Goal: Task Accomplishment & Management: Use online tool/utility

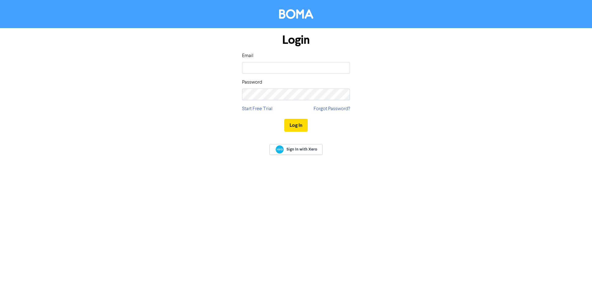
type input "[PERSON_NAME][EMAIL_ADDRESS][PERSON_NAME][DOMAIN_NAME]"
click at [284, 119] on button "Log In" at bounding box center [295, 125] width 23 height 13
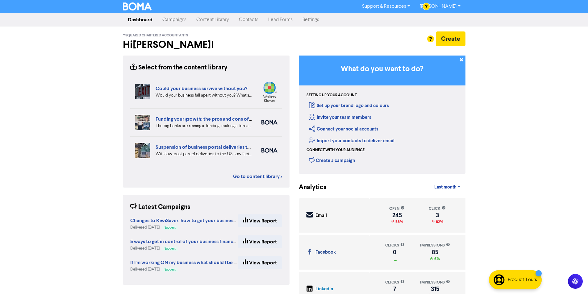
click at [221, 20] on link "Content Library" at bounding box center [212, 20] width 43 height 12
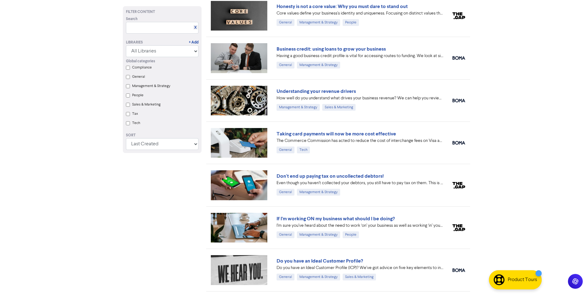
scroll to position [659, 0]
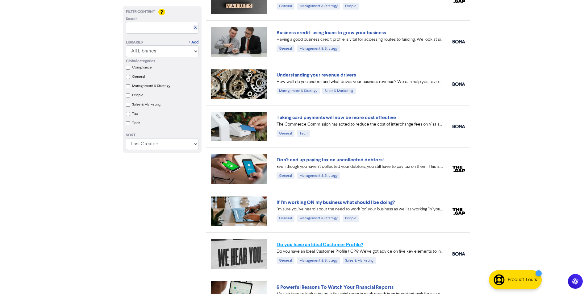
click at [337, 246] on link "Do you have an Ideal Customer Profile?" at bounding box center [319, 245] width 86 height 6
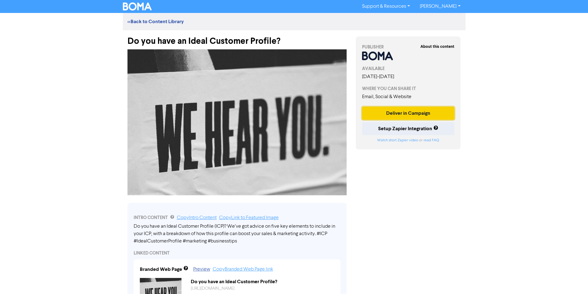
click at [412, 118] on button "Deliver in Campaign" at bounding box center [408, 113] width 93 height 13
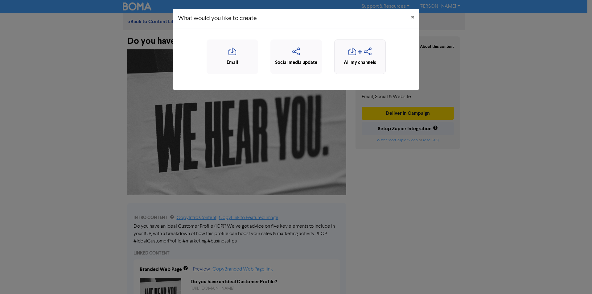
click at [365, 63] on div "All my channels" at bounding box center [360, 62] width 45 height 7
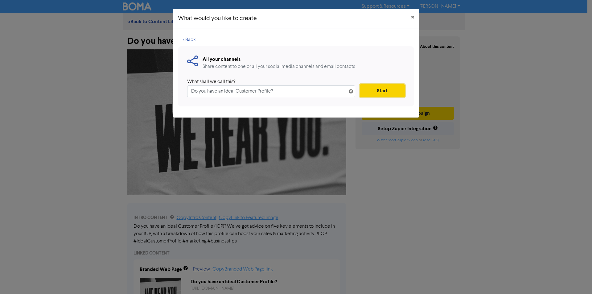
click at [378, 88] on button "Start" at bounding box center [382, 90] width 45 height 13
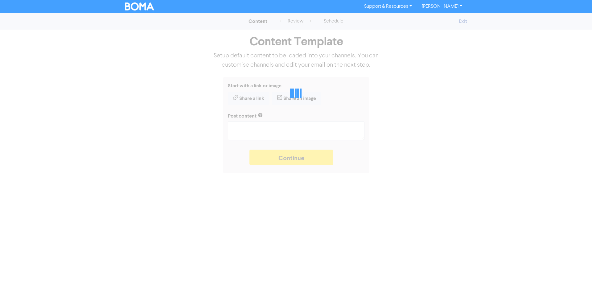
type textarea "x"
type textarea "Do you have an Ideal Customer Profile (ICP)? We’ve got advice on five key eleme…"
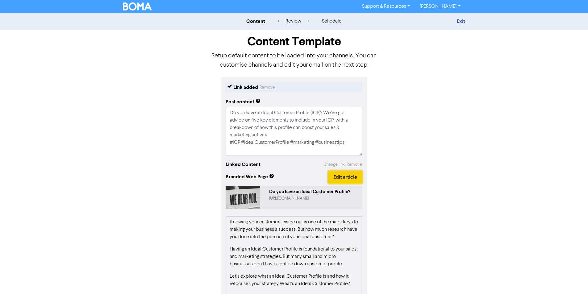
click at [343, 175] on button "Edit article" at bounding box center [345, 177] width 34 height 13
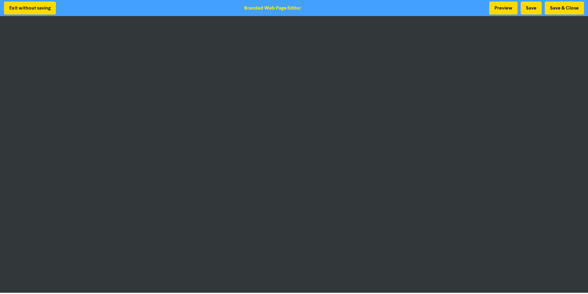
scroll to position [1, 0]
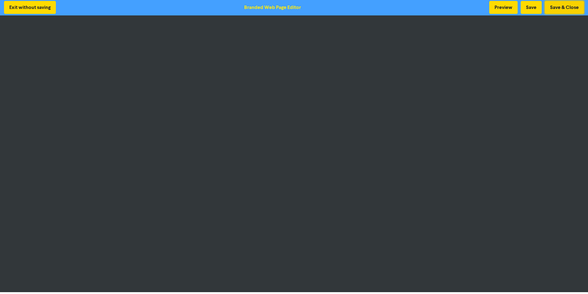
click at [571, 7] on button "Save & Close" at bounding box center [564, 7] width 39 height 13
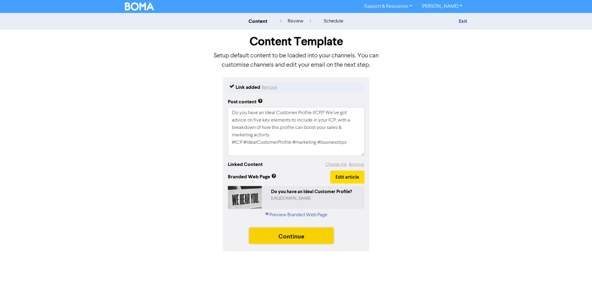
click at [296, 239] on button "Continue" at bounding box center [292, 235] width 84 height 15
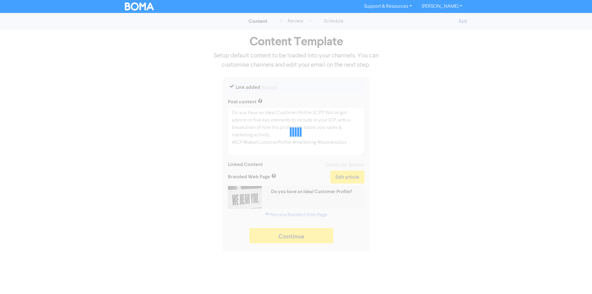
type textarea "x"
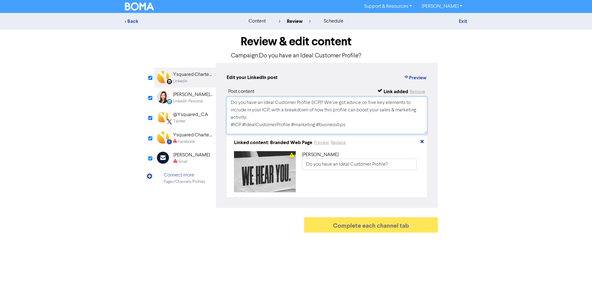
drag, startPoint x: 364, startPoint y: 128, endPoint x: 182, endPoint y: 91, distance: 186.1
click at [182, 91] on div "LinkedIn Page Created with Sketch. Ysquared Chartered Accountants LinkedIn Link…" at bounding box center [296, 135] width 284 height 145
click at [180, 135] on div "Ysquared Chartered Accountants" at bounding box center [192, 134] width 39 height 7
type input "Do you have an Ideal Customer Profile (ICP)? We’ve got advice on five key eleme…"
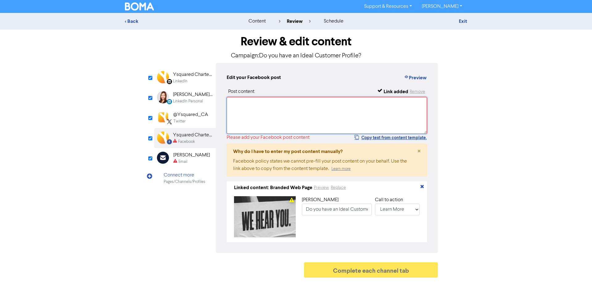
click at [276, 122] on textarea at bounding box center [327, 115] width 201 height 37
paste textarea "Do you have an Ideal Customer Profile (ICP)? We’ve got advice on five key eleme…"
type textarea "Do you have an Ideal Customer Profile (ICP)? We’ve got advice on five key eleme…"
type input "Do you have an Ideal Customer Profile (ICP)? We’ve got advice on five key eleme…"
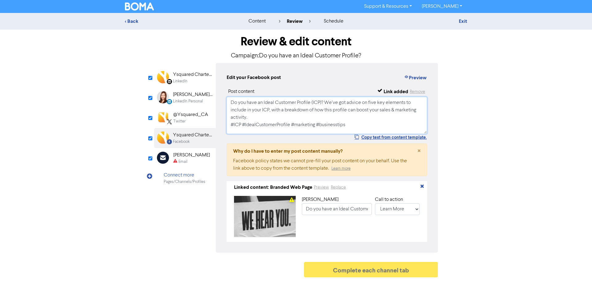
type textarea "Do you have an Ideal Customer Profile (ICP)? We’ve got advice on five key eleme…"
click at [187, 160] on div "Email" at bounding box center [183, 162] width 9 height 6
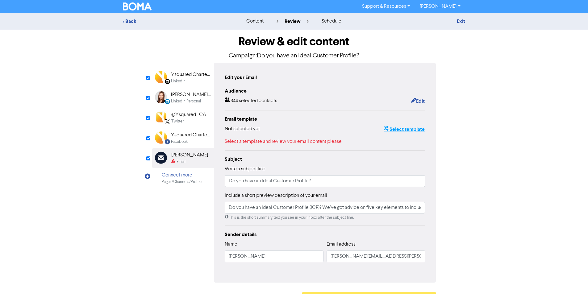
click at [410, 129] on button "Select template" at bounding box center [404, 129] width 42 height 8
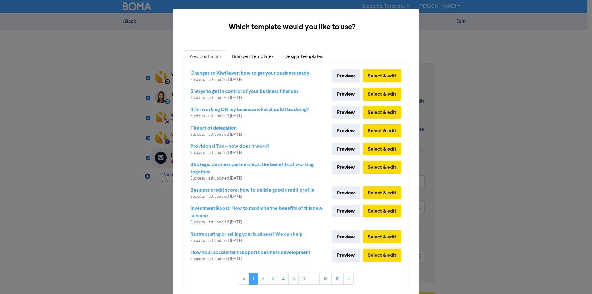
click at [267, 63] on div "Changes to KiwiSaver: how to get your business ready Success · last updated [DA…" at bounding box center [296, 168] width 223 height 210
click at [265, 58] on link "Branded Templates" at bounding box center [253, 56] width 52 height 13
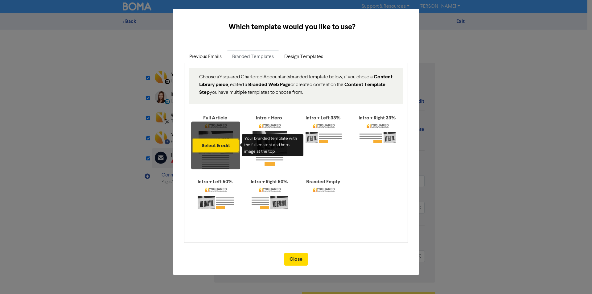
click at [215, 142] on button "Select & edit" at bounding box center [216, 145] width 46 height 13
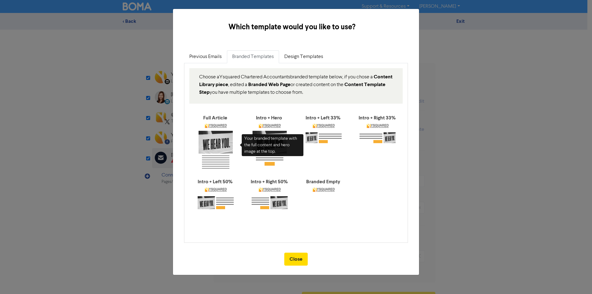
type input "Do you have an Ideal Customer Profile (ICP)? We’ve got advice on five key eleme…"
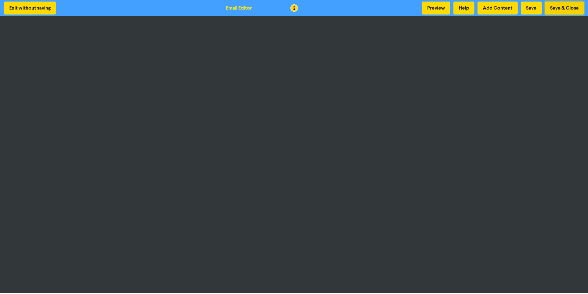
click at [569, 2] on button "Save & Close" at bounding box center [564, 8] width 39 height 13
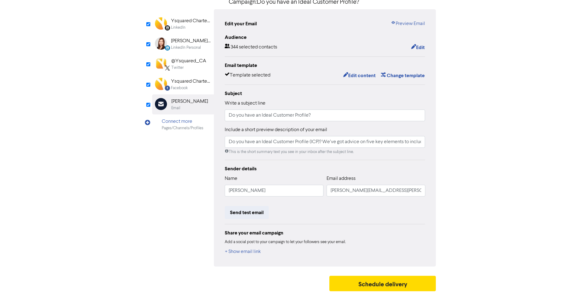
scroll to position [55, 0]
click at [381, 282] on button "Schedule delivery" at bounding box center [382, 283] width 107 height 15
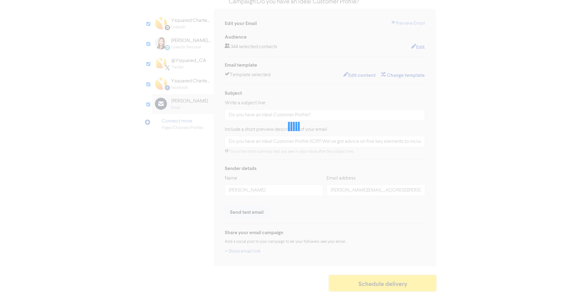
type input "Do you have an Ideal Customer Profile (ICP)? We’ve got advice on five key eleme…"
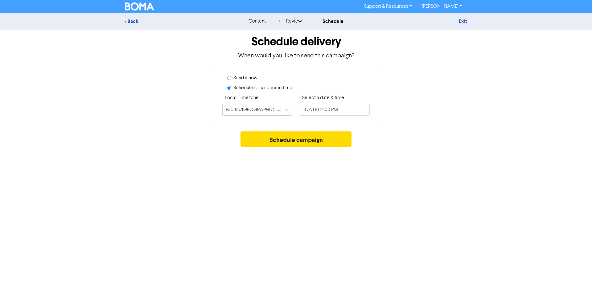
click at [228, 79] on input "Send it now" at bounding box center [229, 78] width 4 height 4
radio input "true"
radio input "false"
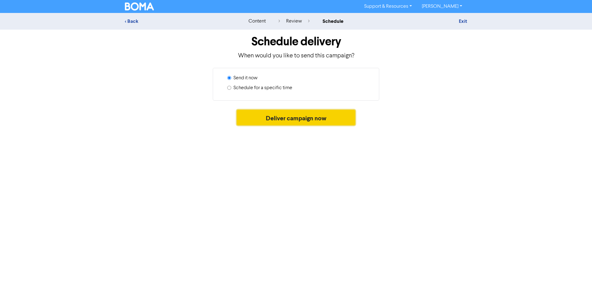
click at [281, 115] on button "Deliver campaign now" at bounding box center [296, 117] width 119 height 15
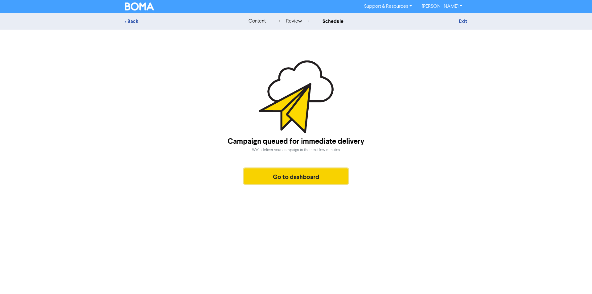
click at [301, 180] on button "Go to dashboard" at bounding box center [296, 175] width 104 height 15
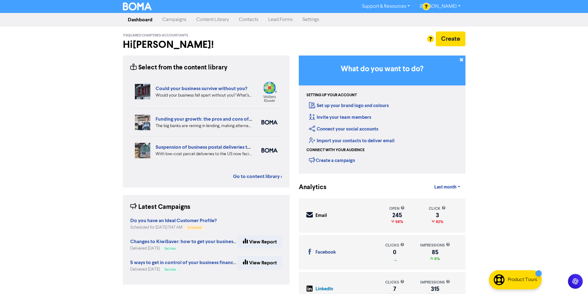
click at [214, 20] on link "Content Library" at bounding box center [212, 20] width 43 height 12
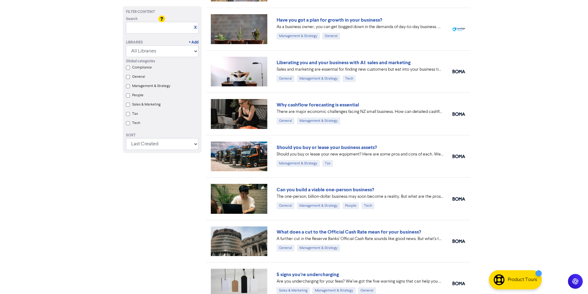
scroll to position [154, 0]
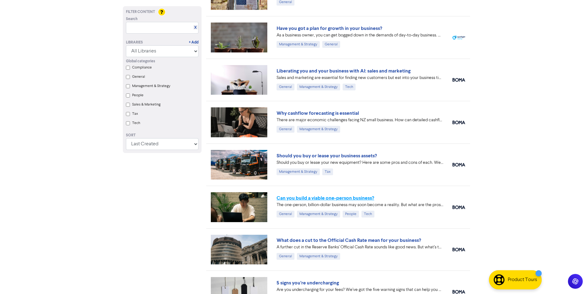
click at [329, 199] on link "Can you build a viable one-person business?" at bounding box center [324, 198] width 97 height 6
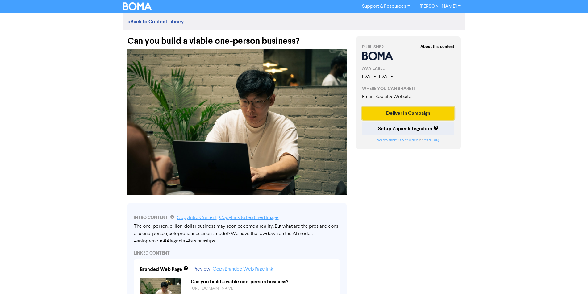
click at [391, 113] on button "Deliver in Campaign" at bounding box center [408, 113] width 93 height 13
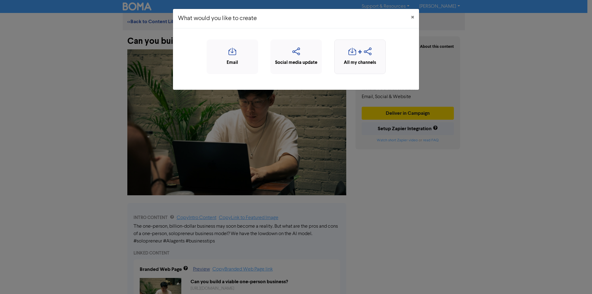
click at [361, 70] on div "All my channels" at bounding box center [360, 56] width 52 height 35
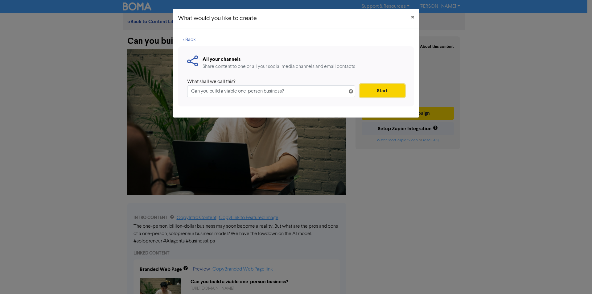
click at [367, 87] on button "Start" at bounding box center [382, 90] width 45 height 13
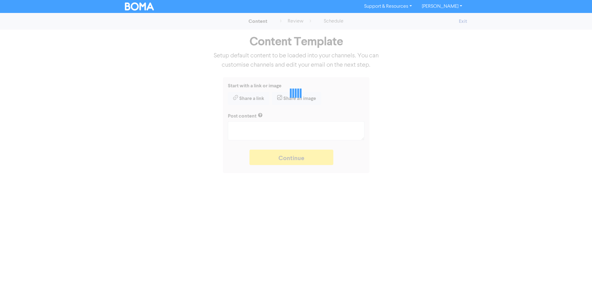
type textarea "x"
type textarea "The one-person, billion-dollar business may soon become a reality. But what are…"
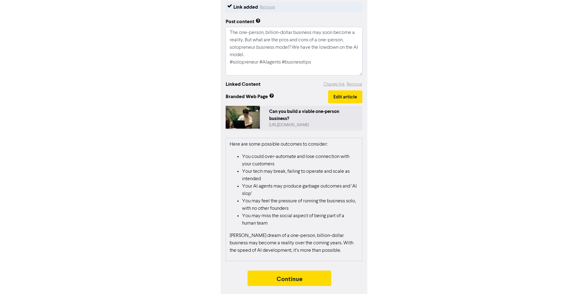
scroll to position [744, 0]
click at [303, 276] on button "Continue" at bounding box center [289, 278] width 84 height 15
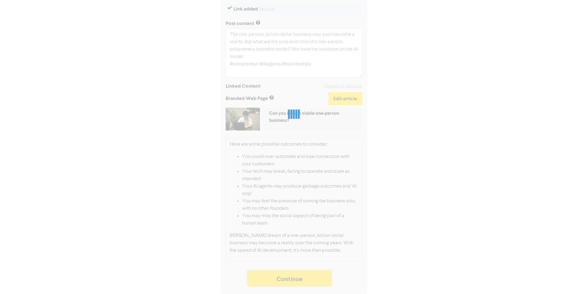
scroll to position [79, 0]
type textarea "x"
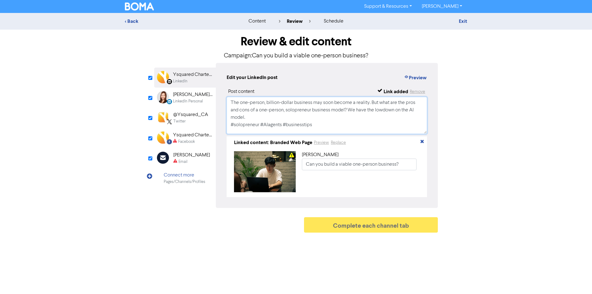
drag, startPoint x: 336, startPoint y: 127, endPoint x: 201, endPoint y: 87, distance: 141.0
click at [201, 87] on div "LinkedIn Page Created with Sketch. Ysquared Chartered Accountants LinkedIn Link…" at bounding box center [296, 135] width 284 height 145
click at [190, 141] on div "Facebook" at bounding box center [186, 142] width 17 height 6
type input "The one-person, billion-dollar business may soon become a reality. But what are…"
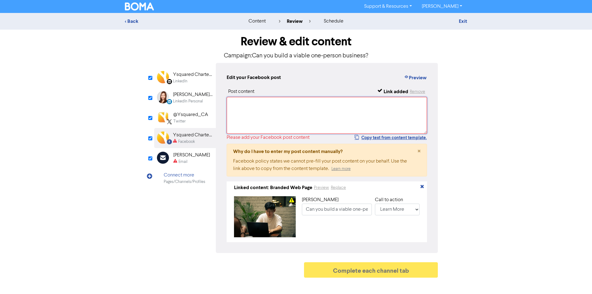
click at [291, 108] on textarea at bounding box center [327, 115] width 201 height 37
paste textarea "The one-person, billion-dollar business may soon become a reality. But what are…"
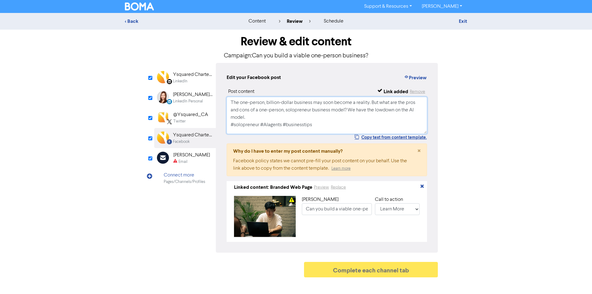
type textarea "The one-person, billion-dollar business may soon become a reality. But what are…"
type input "The one-person, billion-dollar business may soon become a reality. But what are…"
type textarea "The one-person, billion-dollar business may soon become a reality. But what are…"
click at [181, 158] on div "[PERSON_NAME]" at bounding box center [191, 154] width 37 height 7
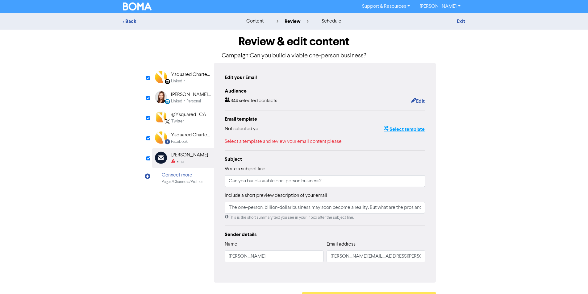
click at [399, 128] on button "Select template" at bounding box center [404, 129] width 42 height 8
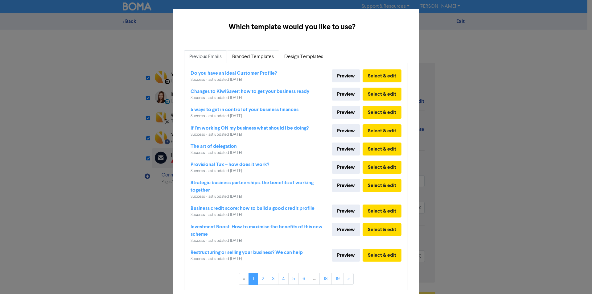
click at [260, 56] on link "Branded Templates" at bounding box center [253, 56] width 52 height 13
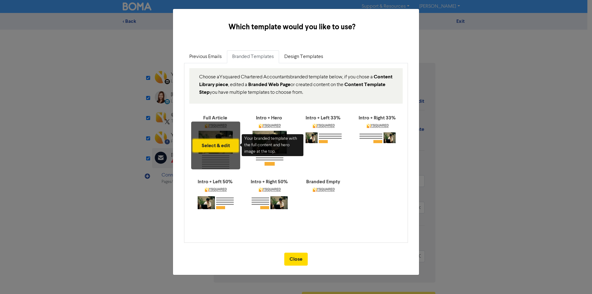
click at [206, 141] on button "Select & edit" at bounding box center [216, 145] width 46 height 13
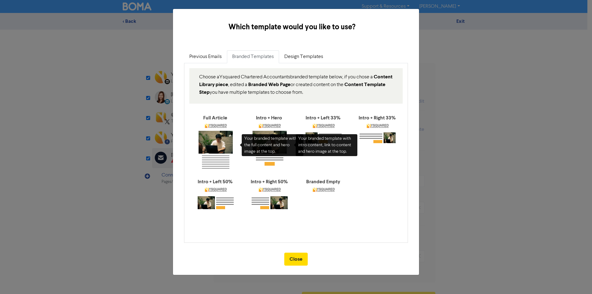
type input "The one-person, billion-dollar business may soon become a reality. But what are…"
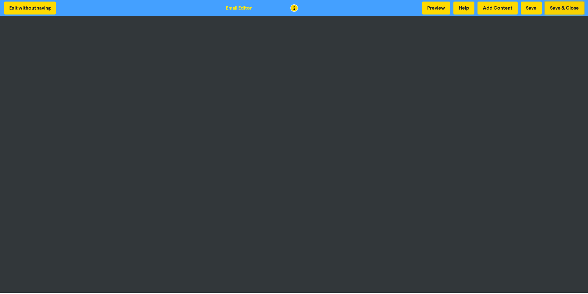
click at [565, 8] on button "Save & Close" at bounding box center [564, 8] width 39 height 13
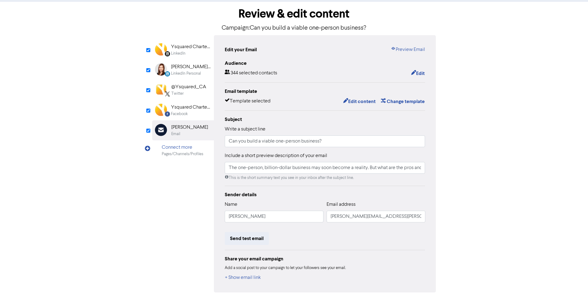
scroll to position [55, 0]
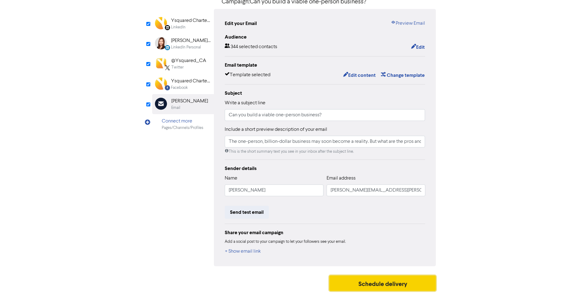
click at [391, 286] on button "Schedule delivery" at bounding box center [382, 283] width 107 height 15
type input "The one-person, billion-dollar business may soon become a reality. But what are…"
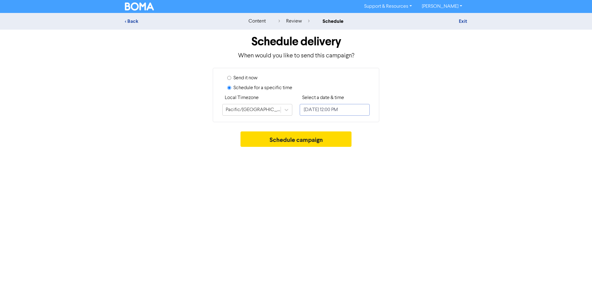
click at [344, 109] on input "[DATE] 12:00 PM" at bounding box center [335, 110] width 70 height 12
select select "8"
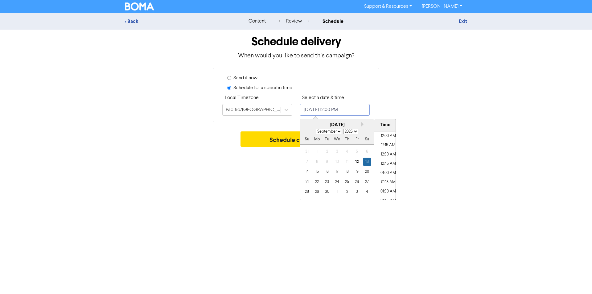
scroll to position [415, 0]
click at [343, 177] on div "14 15 16 17 18 19 20" at bounding box center [337, 172] width 70 height 10
click at [345, 174] on div "18" at bounding box center [347, 172] width 8 height 8
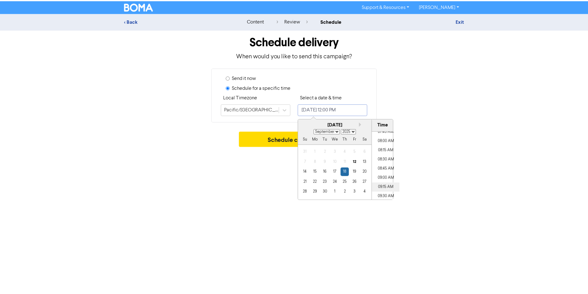
scroll to position [322, 0]
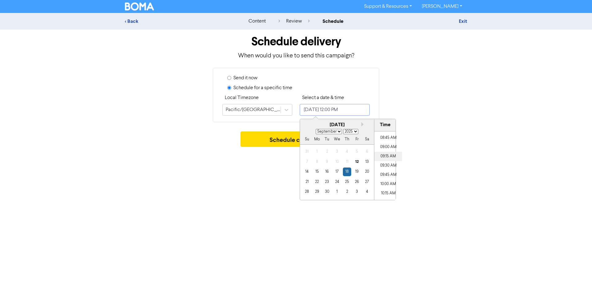
click at [388, 157] on li "09:15 AM" at bounding box center [389, 156] width 28 height 9
type input "[DATE] 9:15 AM"
click at [516, 185] on div "Support & Resources Video Tutorials FAQ & Guides Marketing Education [PERSON_NA…" at bounding box center [296, 147] width 592 height 294
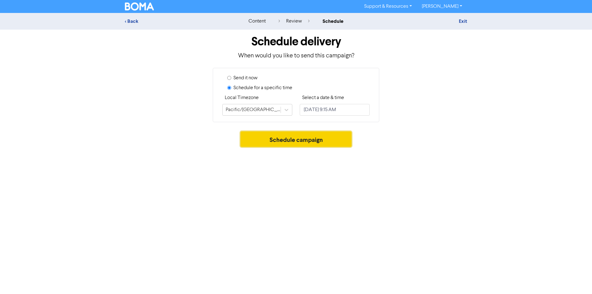
click at [319, 140] on button "Schedule campaign" at bounding box center [296, 138] width 111 height 15
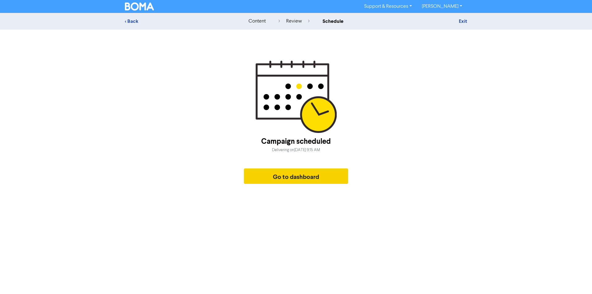
drag, startPoint x: 293, startPoint y: 163, endPoint x: 288, endPoint y: 174, distance: 12.3
click at [293, 163] on div "Campaign scheduled Delivering [DATE][DATE] 9:15 AM Go to dashboard" at bounding box center [296, 160] width 104 height 54
click at [288, 174] on button "Go to dashboard" at bounding box center [296, 175] width 104 height 15
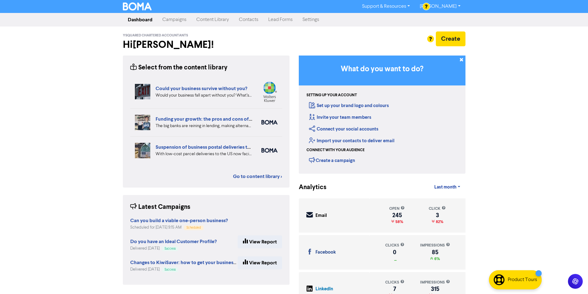
click at [211, 23] on link "Content Library" at bounding box center [212, 20] width 43 height 12
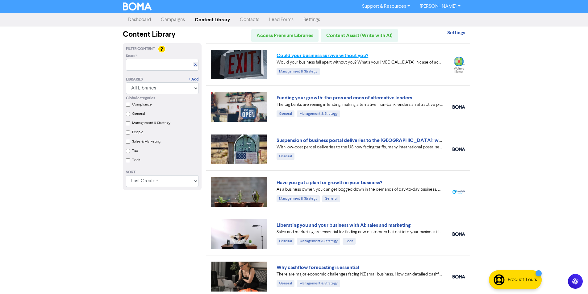
click at [330, 58] on link "Could your business survive without you?" at bounding box center [322, 55] width 92 height 6
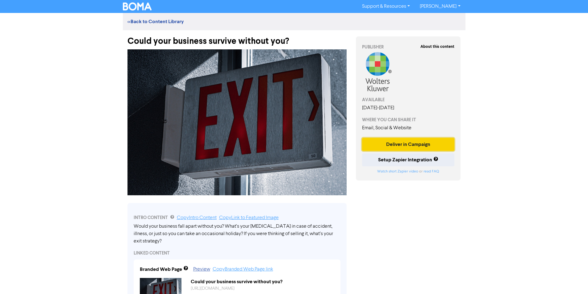
click at [413, 147] on button "Deliver in Campaign" at bounding box center [408, 144] width 93 height 13
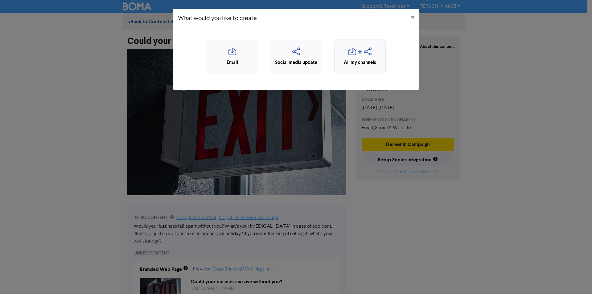
click at [355, 53] on icon "button" at bounding box center [353, 54] width 8 height 12
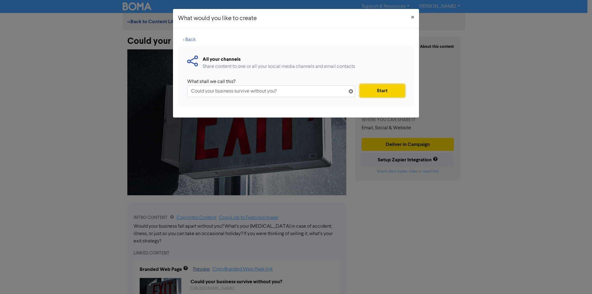
click at [394, 90] on button "Start" at bounding box center [382, 90] width 45 height 13
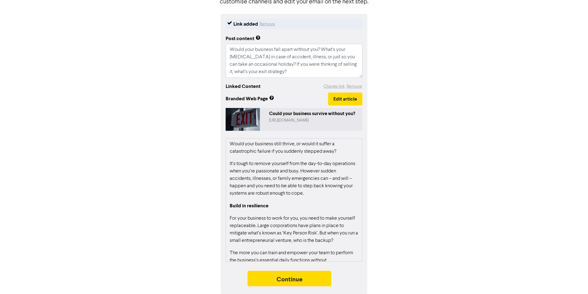
scroll to position [64, 0]
click at [344, 102] on button "Edit article" at bounding box center [345, 98] width 34 height 13
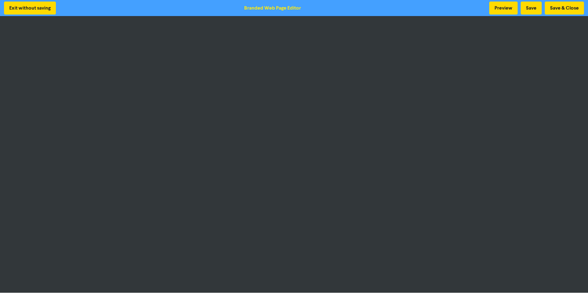
scroll to position [1, 0]
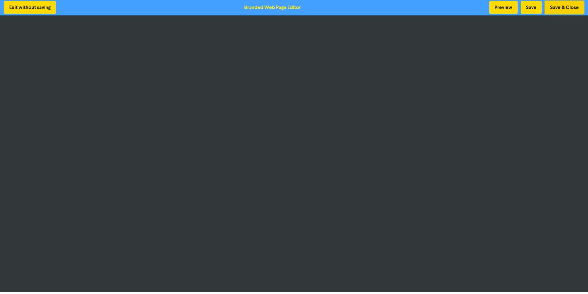
click at [560, 1] on button "Save & Close" at bounding box center [564, 7] width 39 height 13
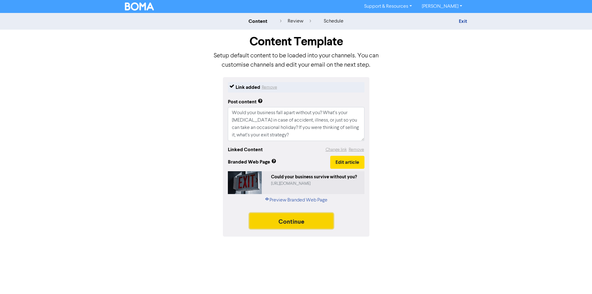
click at [290, 218] on button "Continue" at bounding box center [292, 220] width 84 height 15
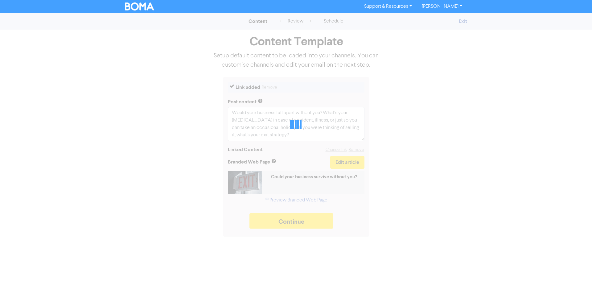
type textarea "x"
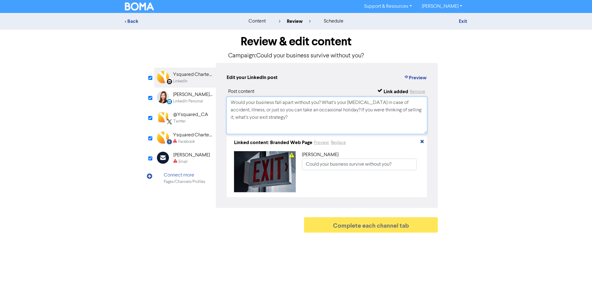
drag, startPoint x: 308, startPoint y: 121, endPoint x: 222, endPoint y: 87, distance: 92.0
click at [222, 87] on div "Edit your LinkedIn post Preview Post content Link added Remove Would your busin…" at bounding box center [327, 135] width 222 height 145
click at [182, 132] on div "Ysquared Chartered Accountants" at bounding box center [192, 134] width 39 height 7
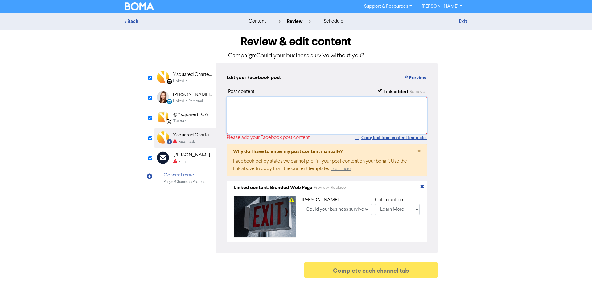
click at [276, 124] on textarea at bounding box center [327, 115] width 201 height 37
paste textarea "Would your business fall apart without you? What’s your [MEDICAL_DATA] in case …"
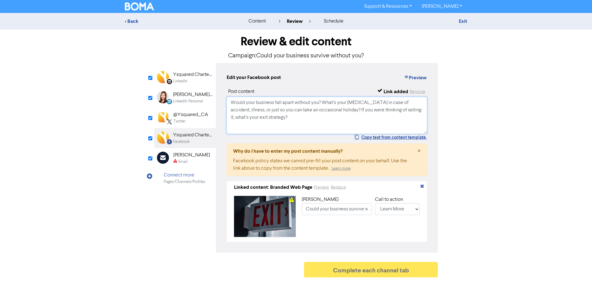
type textarea "Would your business fall apart without you? What’s your [MEDICAL_DATA] in case …"
click at [172, 164] on div "Email Created with Sketch. [PERSON_NAME] Email" at bounding box center [185, 158] width 62 height 20
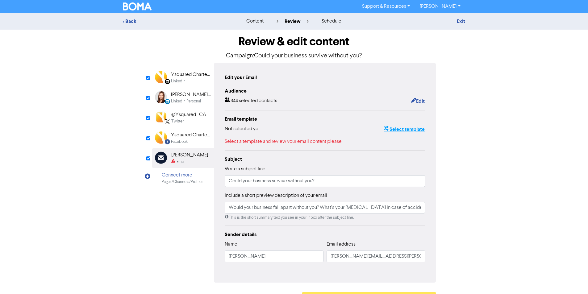
click at [420, 130] on button "Select template" at bounding box center [404, 129] width 42 height 8
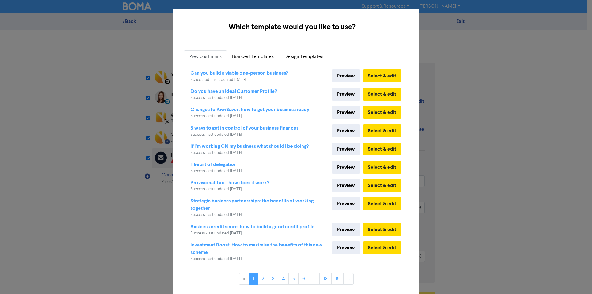
click at [265, 64] on div "Can you build a viable one-person business? Scheduled · last updated [DATE] Pre…" at bounding box center [296, 168] width 223 height 210
click at [262, 60] on link "Branded Templates" at bounding box center [253, 56] width 52 height 13
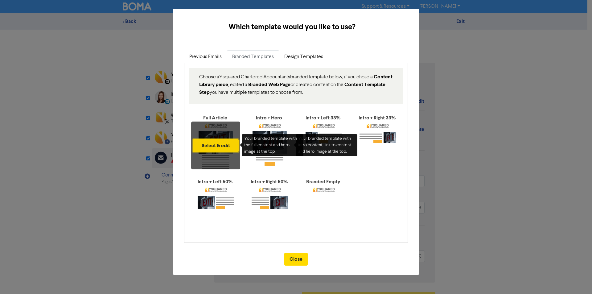
click at [212, 139] on button "Select & edit" at bounding box center [216, 145] width 46 height 13
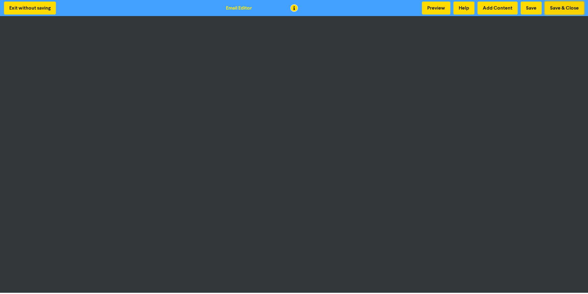
click at [566, 10] on button "Save & Close" at bounding box center [564, 8] width 39 height 13
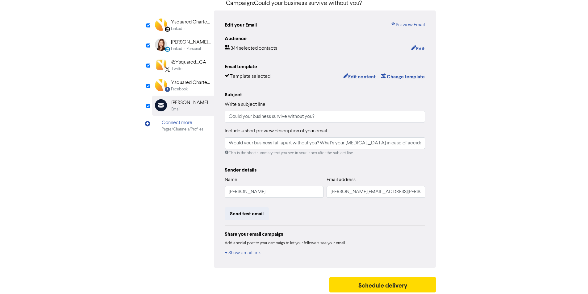
scroll to position [55, 0]
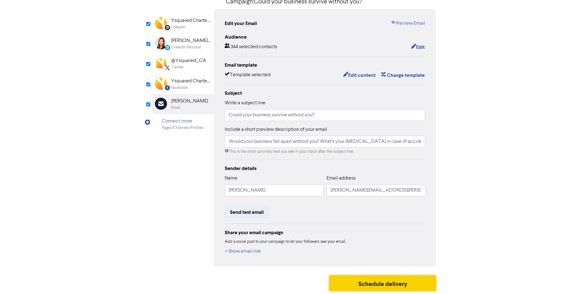
click at [381, 286] on button "Schedule delivery" at bounding box center [382, 283] width 107 height 15
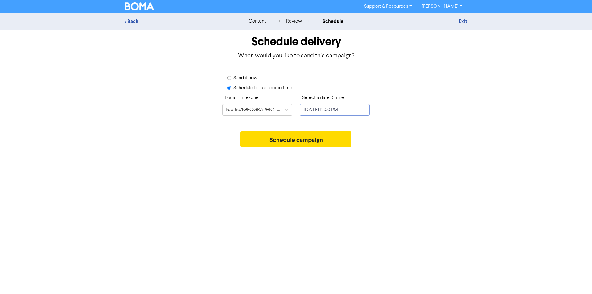
click at [327, 113] on input "[DATE] 12:00 PM" at bounding box center [335, 110] width 70 height 12
select select "8"
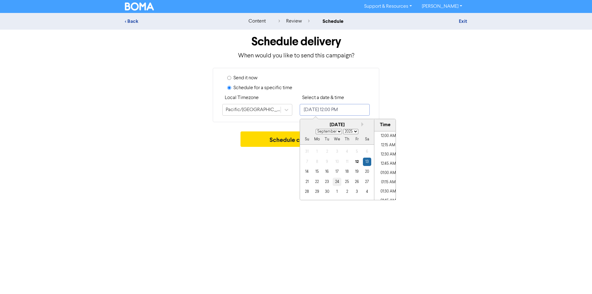
scroll to position [415, 0]
click at [345, 184] on div "25" at bounding box center [347, 182] width 8 height 8
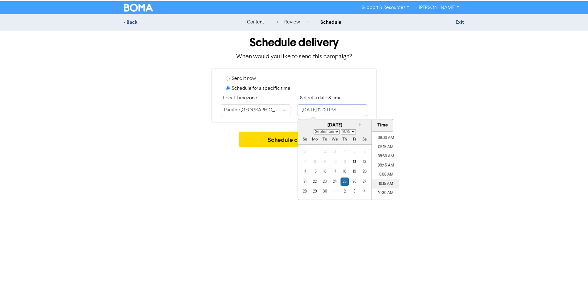
scroll to position [322, 0]
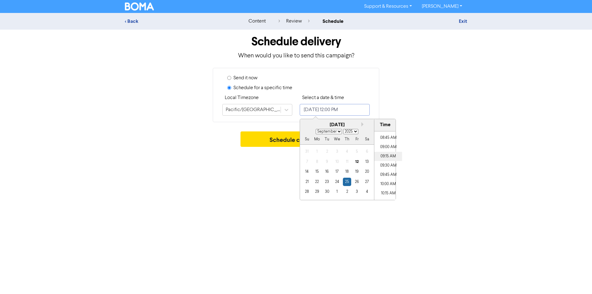
click at [388, 156] on li "09:15 AM" at bounding box center [389, 156] width 28 height 9
type input "[DATE] 9:15 AM"
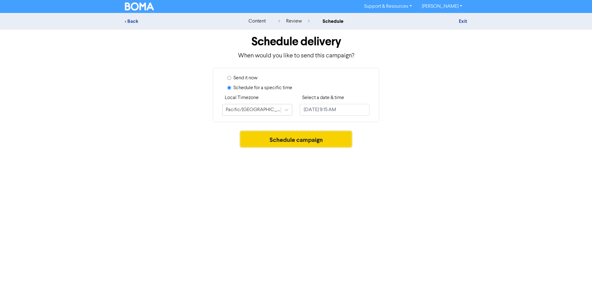
click at [284, 140] on button "Schedule campaign" at bounding box center [296, 138] width 111 height 15
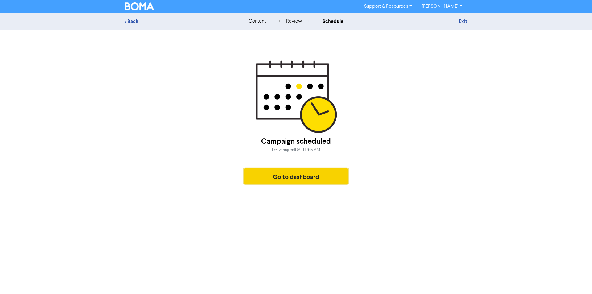
click at [305, 174] on button "Go to dashboard" at bounding box center [296, 175] width 104 height 15
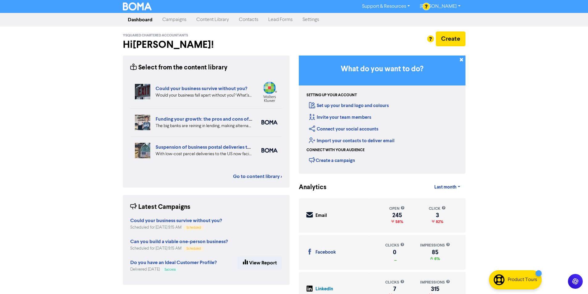
click at [210, 20] on link "Content Library" at bounding box center [212, 20] width 43 height 12
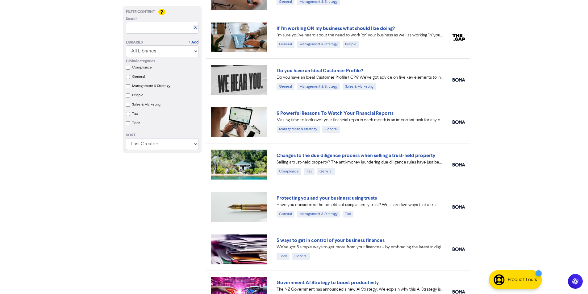
scroll to position [895, 0]
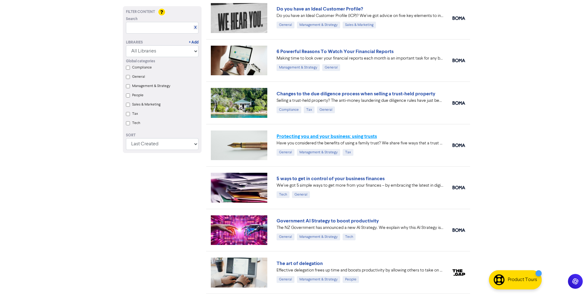
click at [354, 136] on link "Protecting you and your business: using trusts" at bounding box center [326, 136] width 100 height 6
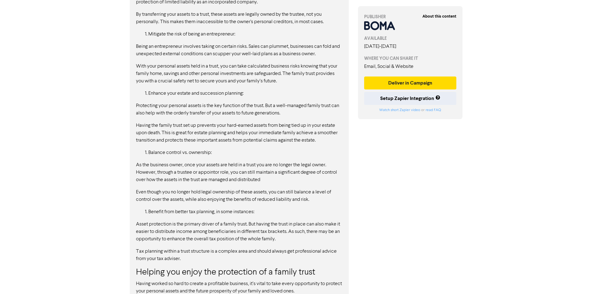
scroll to position [767, 0]
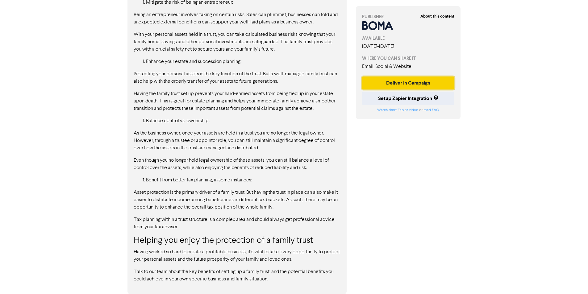
click at [422, 81] on button "Deliver in Campaign" at bounding box center [408, 83] width 93 height 13
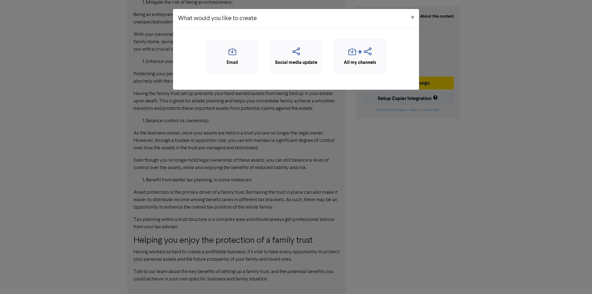
click at [363, 55] on div "button" at bounding box center [360, 54] width 45 height 12
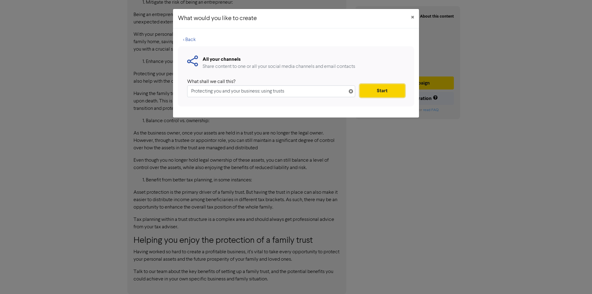
click at [379, 85] on button "Start" at bounding box center [382, 90] width 45 height 13
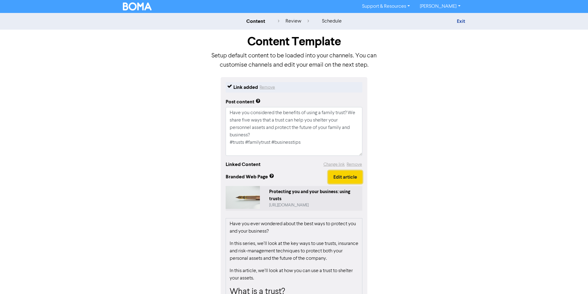
click at [352, 174] on button "Edit article" at bounding box center [345, 177] width 34 height 13
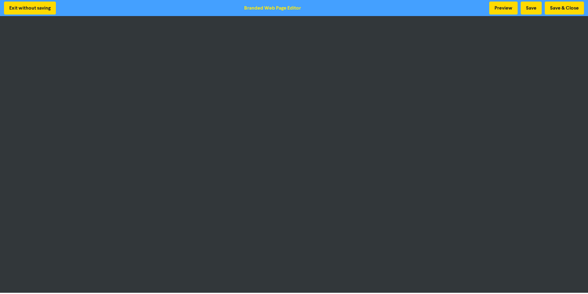
scroll to position [1, 0]
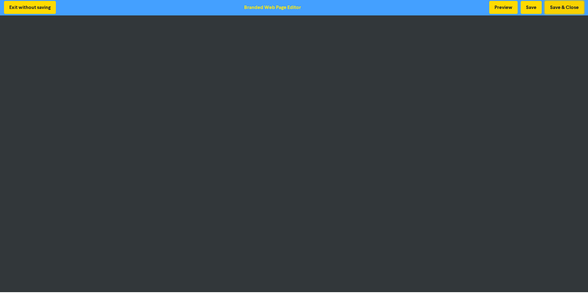
click at [565, 9] on button "Save & Close" at bounding box center [564, 7] width 39 height 13
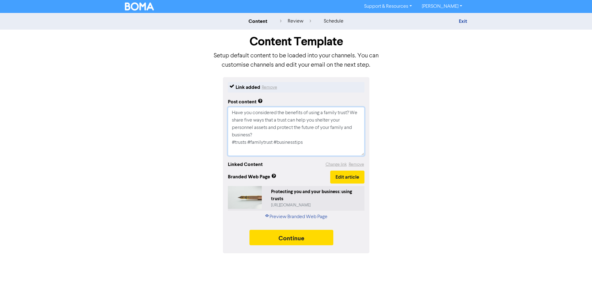
drag, startPoint x: 315, startPoint y: 143, endPoint x: 207, endPoint y: 104, distance: 114.2
click at [207, 104] on div "Link added Remove Post content Have you considered the benefits of using a fami…" at bounding box center [296, 165] width 352 height 176
click at [314, 239] on button "Continue" at bounding box center [292, 237] width 84 height 15
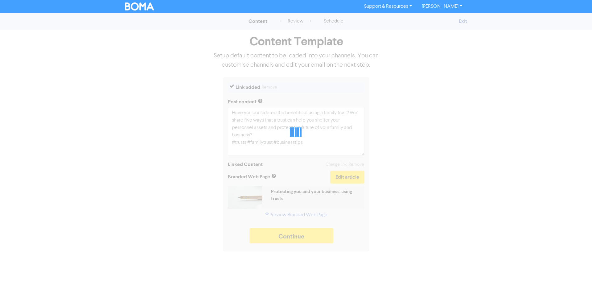
type textarea "x"
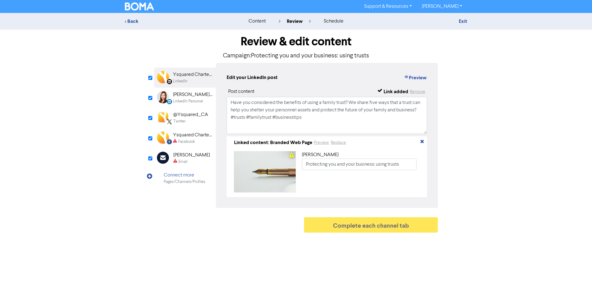
click at [189, 141] on div "Facebook" at bounding box center [186, 142] width 17 height 6
type input "Have you considered the benefits of using a family trust? We share five ways th…"
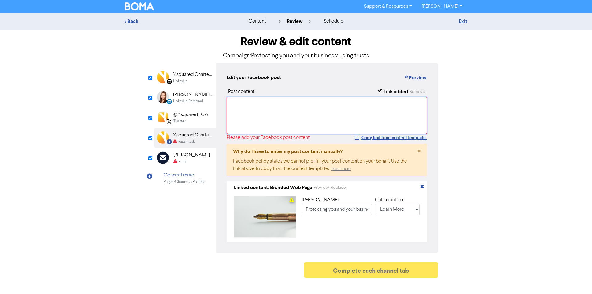
drag, startPoint x: 337, startPoint y: 118, endPoint x: 291, endPoint y: 111, distance: 46.1
click at [291, 111] on textarea at bounding box center [327, 115] width 201 height 37
paste textarea "Have you considered the benefits of using a family trust? We share five ways th…"
type textarea "Have you considered the benefits of using a family trust? We share five ways th…"
type input "Have you considered the benefits of using a family trust? We share five ways th…"
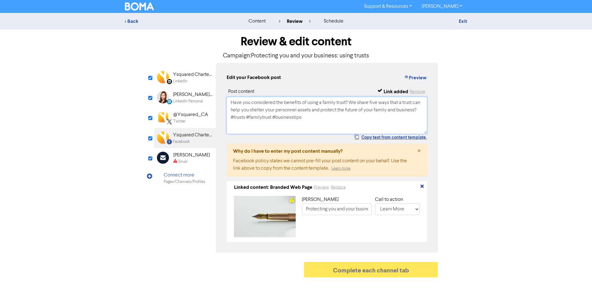
type textarea "Have you considered the benefits of using a family trust? We share five ways th…"
click at [189, 161] on div "Email" at bounding box center [191, 162] width 37 height 6
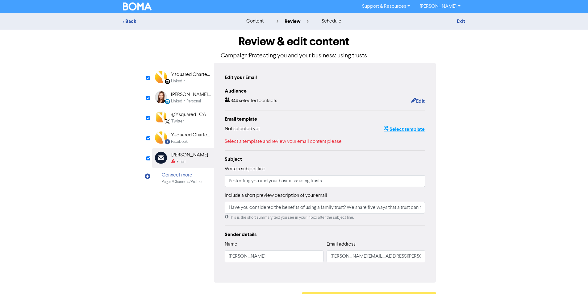
click at [421, 129] on button "Select template" at bounding box center [404, 129] width 42 height 8
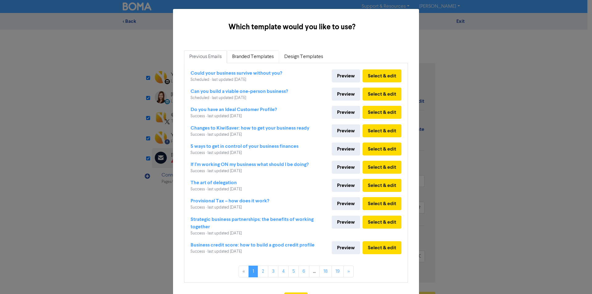
click at [243, 58] on link "Branded Templates" at bounding box center [253, 56] width 52 height 13
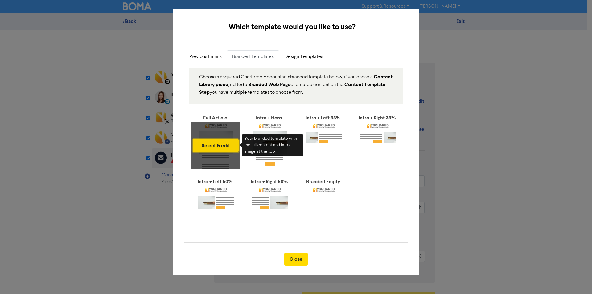
click at [217, 146] on button "Select & edit" at bounding box center [216, 145] width 46 height 13
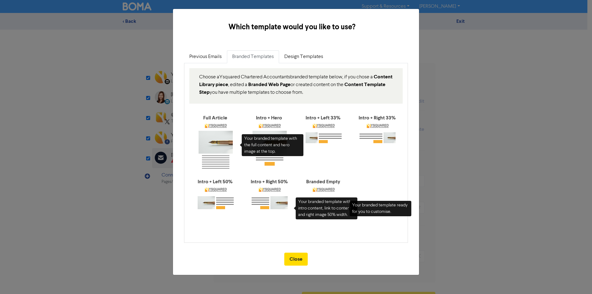
type input "Have you considered the benefits of using a family trust? We share five ways th…"
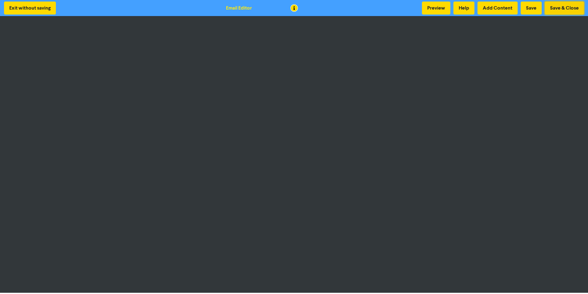
click at [575, 8] on button "Save & Close" at bounding box center [564, 8] width 39 height 13
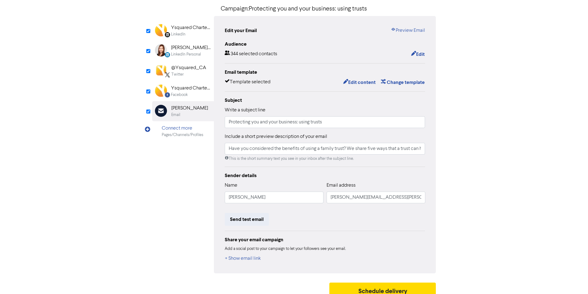
scroll to position [55, 0]
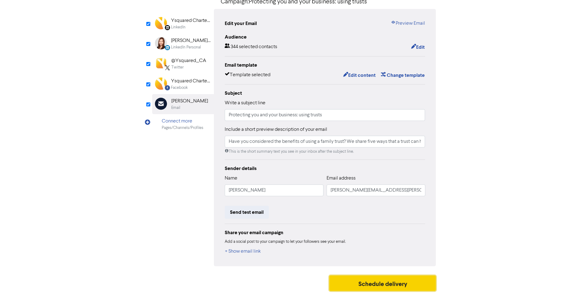
drag, startPoint x: 378, startPoint y: 283, endPoint x: 374, endPoint y: 284, distance: 4.7
click at [374, 284] on button "Schedule delivery" at bounding box center [382, 283] width 107 height 15
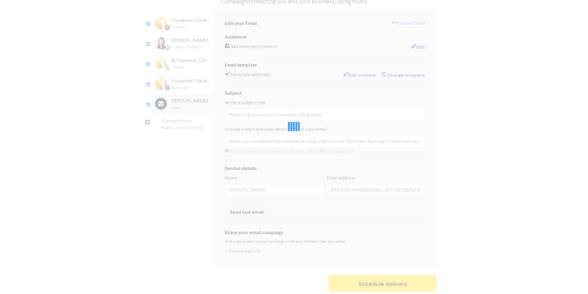
type input "Have you considered the benefits of using a family trust? We share five ways th…"
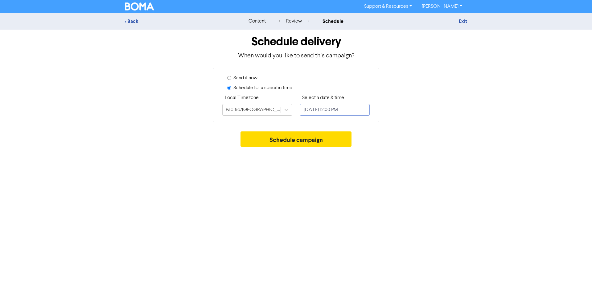
click at [341, 113] on input "[DATE] 12:00 PM" at bounding box center [335, 110] width 70 height 12
select select "8"
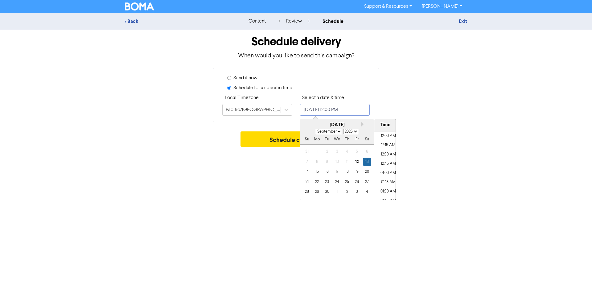
scroll to position [415, 0]
click at [346, 193] on div "2" at bounding box center [347, 192] width 8 height 8
type input "[DATE] 12:00 PM"
select select "9"
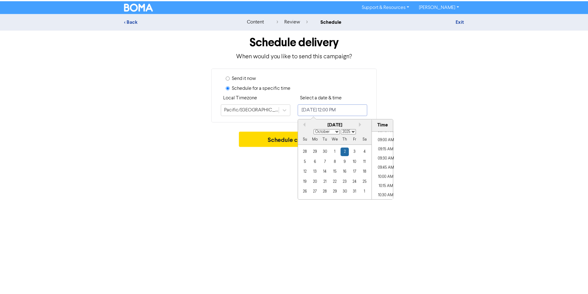
scroll to position [322, 0]
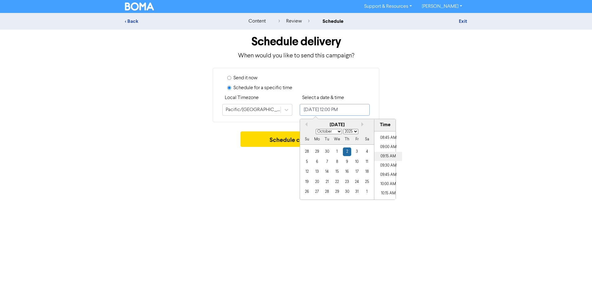
click at [387, 158] on li "09:15 AM" at bounding box center [389, 156] width 28 height 9
type input "[DATE] 9:15 AM"
click at [274, 142] on button "Schedule campaign" at bounding box center [296, 138] width 111 height 15
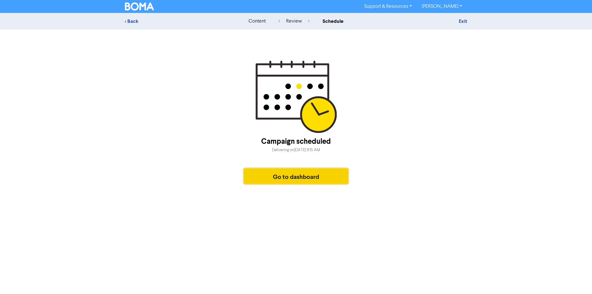
click at [284, 176] on button "Go to dashboard" at bounding box center [296, 175] width 104 height 15
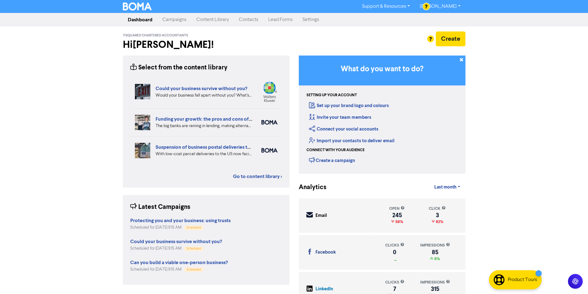
click at [223, 22] on link "Content Library" at bounding box center [212, 20] width 43 height 12
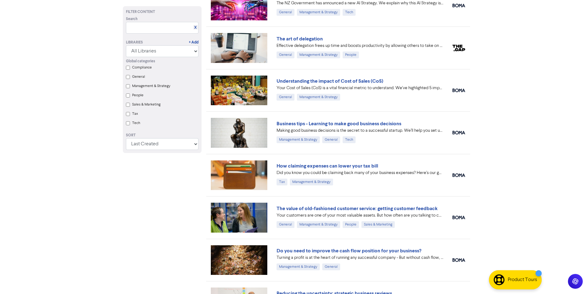
scroll to position [1037, 0]
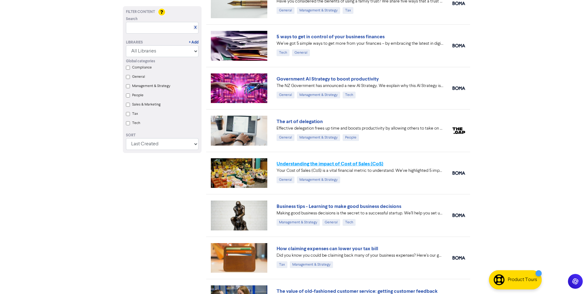
click at [371, 164] on link "Understanding the impact of Cost of Sales (CoS)" at bounding box center [329, 164] width 107 height 6
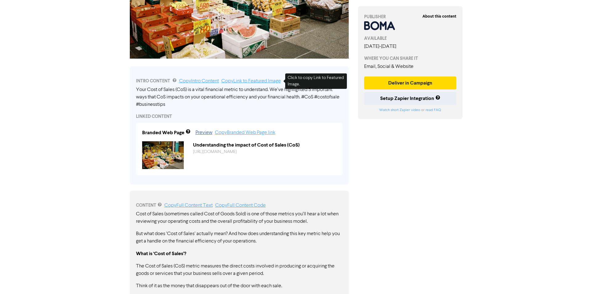
scroll to position [494, 0]
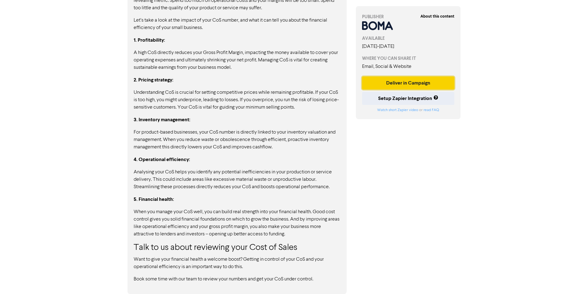
click at [404, 84] on button "Deliver in Campaign" at bounding box center [408, 83] width 93 height 13
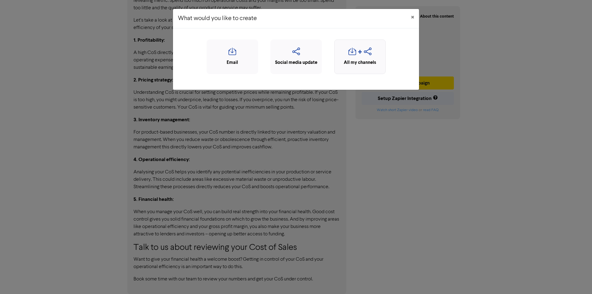
click at [364, 59] on div "All my channels" at bounding box center [360, 62] width 45 height 7
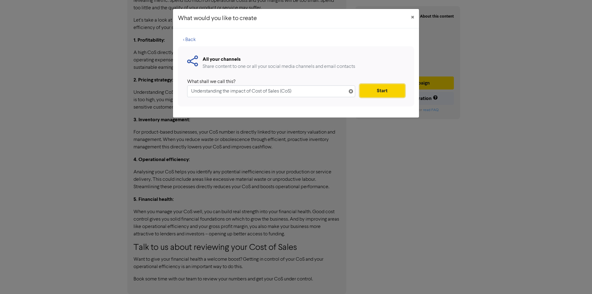
click at [386, 89] on button "Start" at bounding box center [382, 90] width 45 height 13
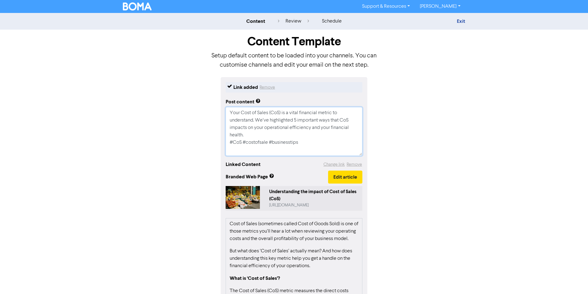
drag, startPoint x: 335, startPoint y: 145, endPoint x: 174, endPoint y: 96, distance: 167.6
click at [174, 96] on div "Link added Remove Post content Your Cost of Sales (CoS) is a vital financial me…" at bounding box center [294, 225] width 352 height 297
click at [356, 177] on button "Edit article" at bounding box center [345, 177] width 34 height 13
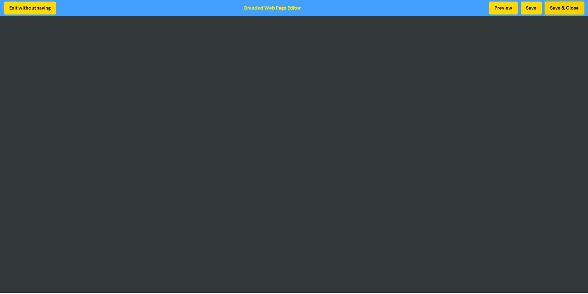
click at [566, 11] on button "Save & Close" at bounding box center [564, 8] width 39 height 13
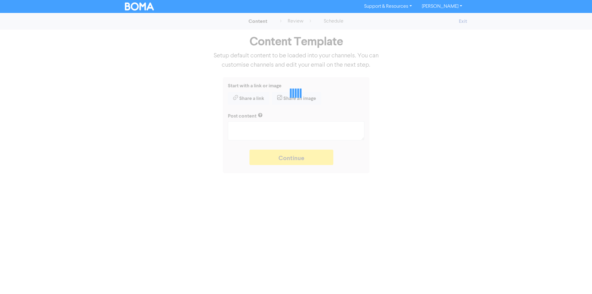
type textarea "x"
type textarea "Your Cost of Sales (CoS) is a vital financial metric to understand. We’ve highl…"
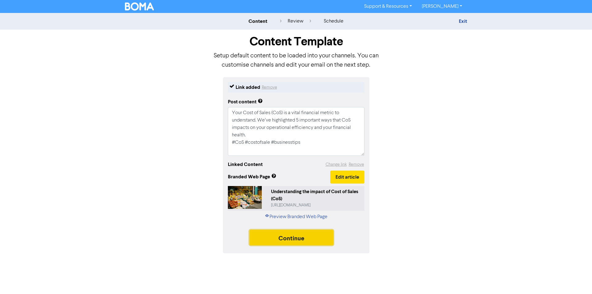
click at [313, 243] on button "Continue" at bounding box center [292, 237] width 84 height 15
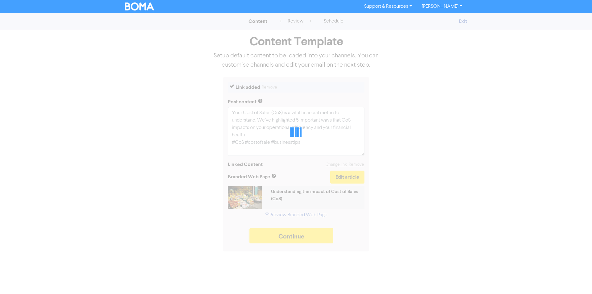
type textarea "x"
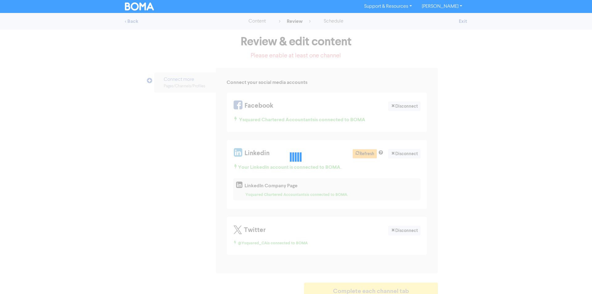
select select "LEARN_MORE"
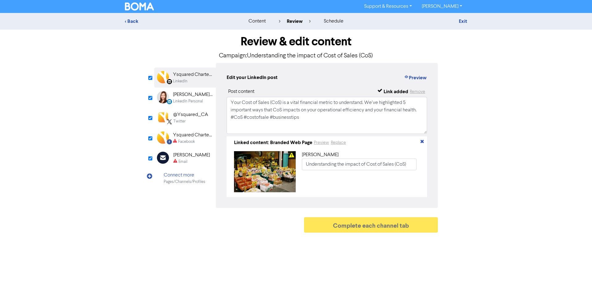
click at [193, 142] on div "Facebook" at bounding box center [186, 142] width 17 height 6
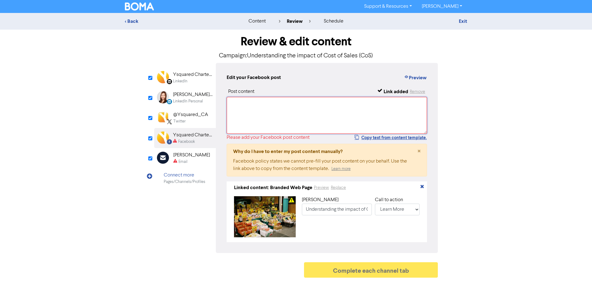
click at [305, 117] on textarea at bounding box center [327, 115] width 201 height 37
paste textarea "Your Cost of Sales (CoS) is a vital financial metric to understand. We’ve highl…"
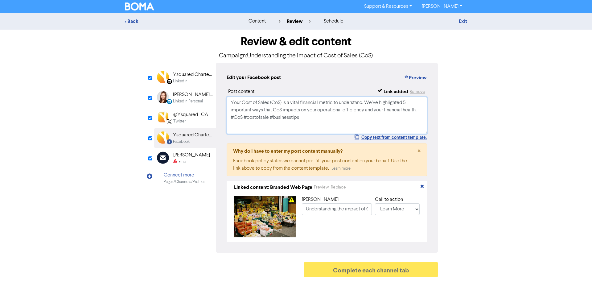
type textarea "Your Cost of Sales (CoS) is a vital financial metric to understand. We’ve highl…"
click at [203, 169] on div "Connect more Pages/Channels/Profiles" at bounding box center [185, 178] width 62 height 20
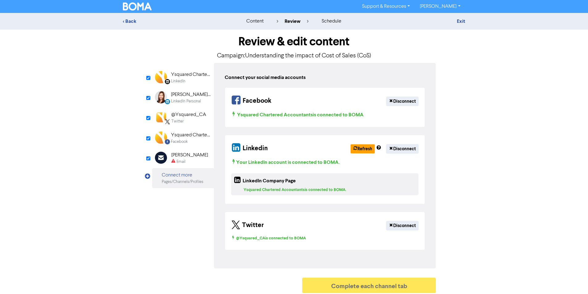
drag, startPoint x: 180, startPoint y: 155, endPoint x: 323, endPoint y: 123, distance: 146.5
click at [180, 155] on div "[PERSON_NAME]" at bounding box center [189, 154] width 37 height 7
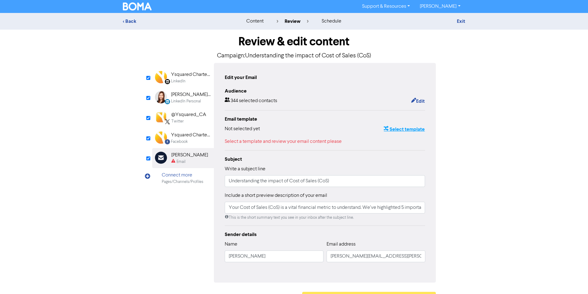
click at [423, 127] on button "Select template" at bounding box center [404, 129] width 42 height 8
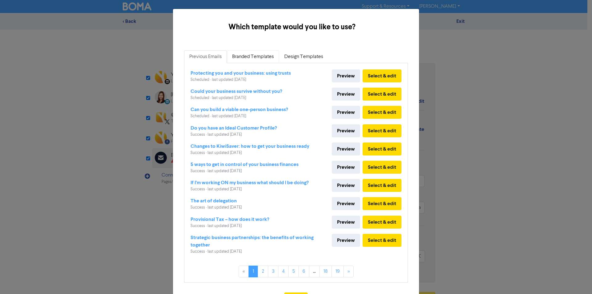
click at [253, 60] on link "Branded Templates" at bounding box center [253, 56] width 52 height 13
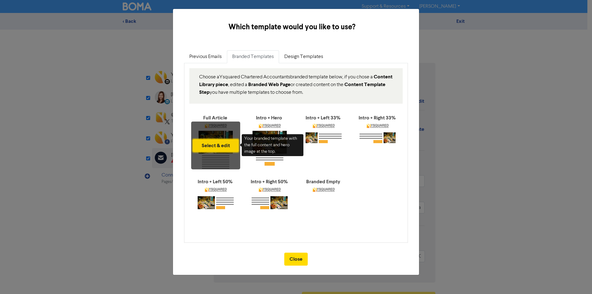
click at [212, 147] on button "Select & edit" at bounding box center [216, 145] width 46 height 13
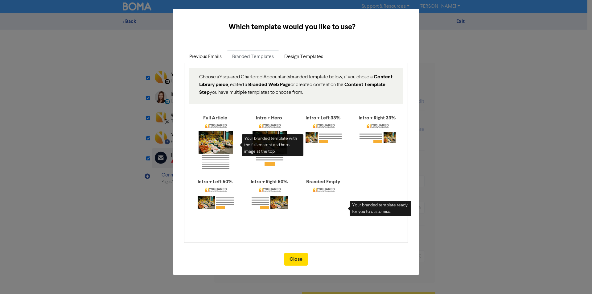
type input "Your Cost of Sales (CoS) is a vital financial metric to understand. We’ve highl…"
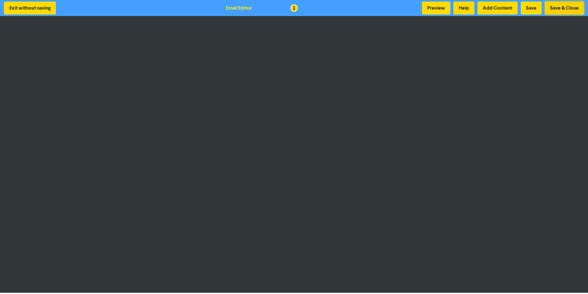
click at [562, 8] on button "Save & Close" at bounding box center [564, 8] width 39 height 13
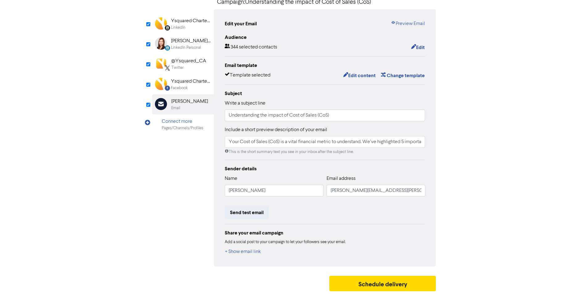
scroll to position [55, 0]
click at [361, 284] on button "Schedule delivery" at bounding box center [382, 283] width 107 height 15
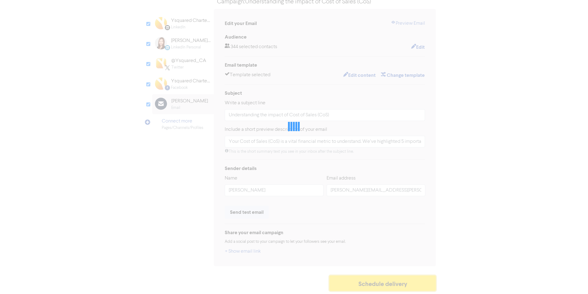
type input "Your Cost of Sales (CoS) is a vital financial metric to understand. We’ve highl…"
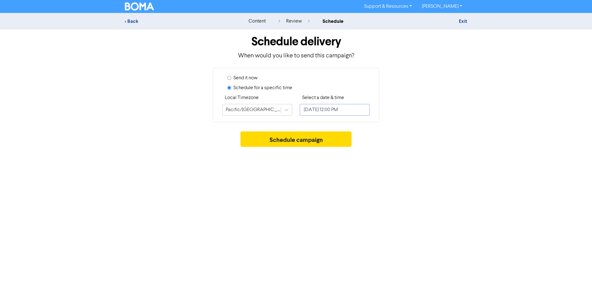
click at [311, 112] on input "[DATE] 12:00 PM" at bounding box center [335, 110] width 70 height 12
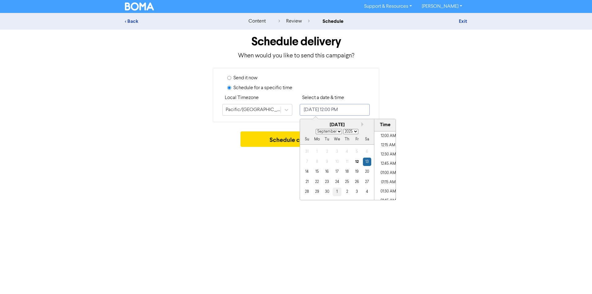
scroll to position [415, 0]
click at [362, 122] on div "[DATE]" at bounding box center [337, 125] width 74 height 7
click at [362, 125] on button "Next month" at bounding box center [364, 124] width 4 height 4
select select "9"
click at [348, 164] on div "9" at bounding box center [347, 162] width 8 height 8
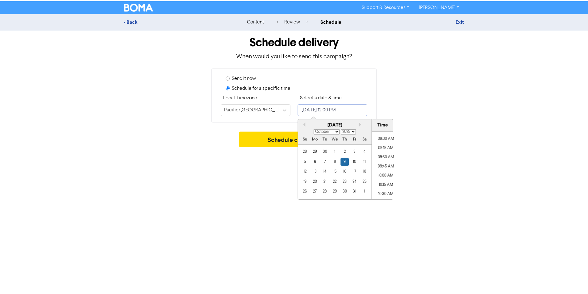
scroll to position [322, 0]
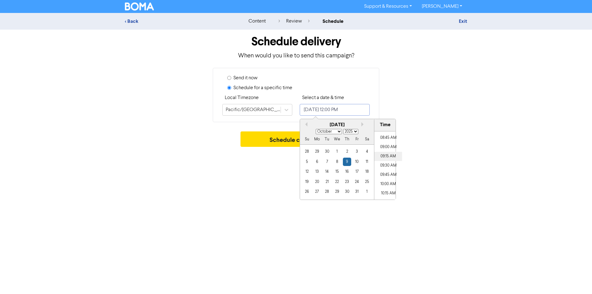
click at [389, 157] on li "09:15 AM" at bounding box center [389, 156] width 28 height 9
type input "[DATE] 9:15 AM"
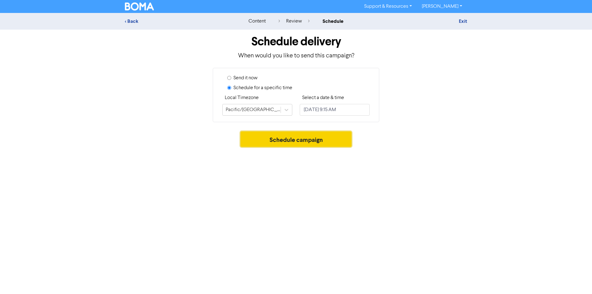
click at [270, 146] on button "Schedule campaign" at bounding box center [296, 138] width 111 height 15
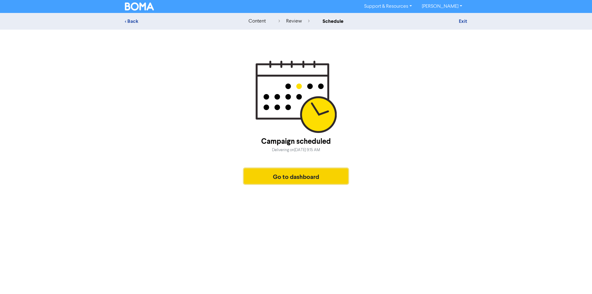
click at [293, 170] on button "Go to dashboard" at bounding box center [296, 175] width 104 height 15
